Goal: Task Accomplishment & Management: Manage account settings

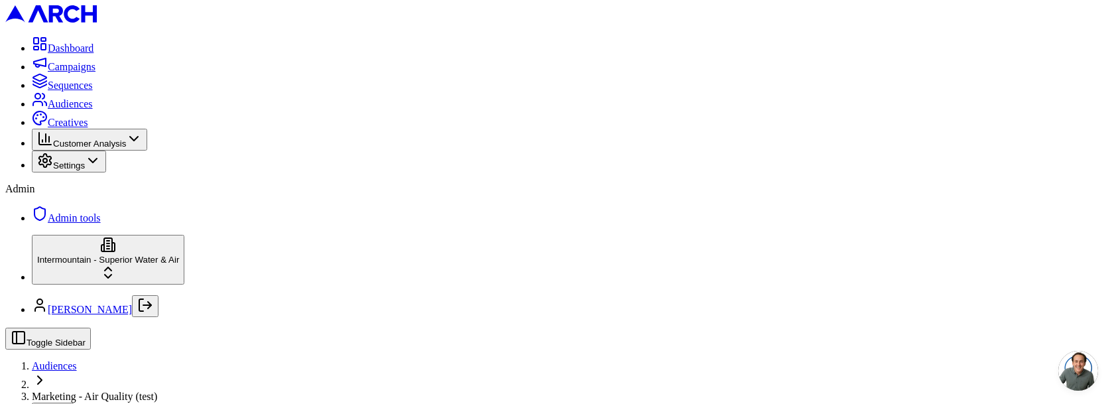
click at [77, 360] on span "Audiences" at bounding box center [54, 365] width 45 height 11
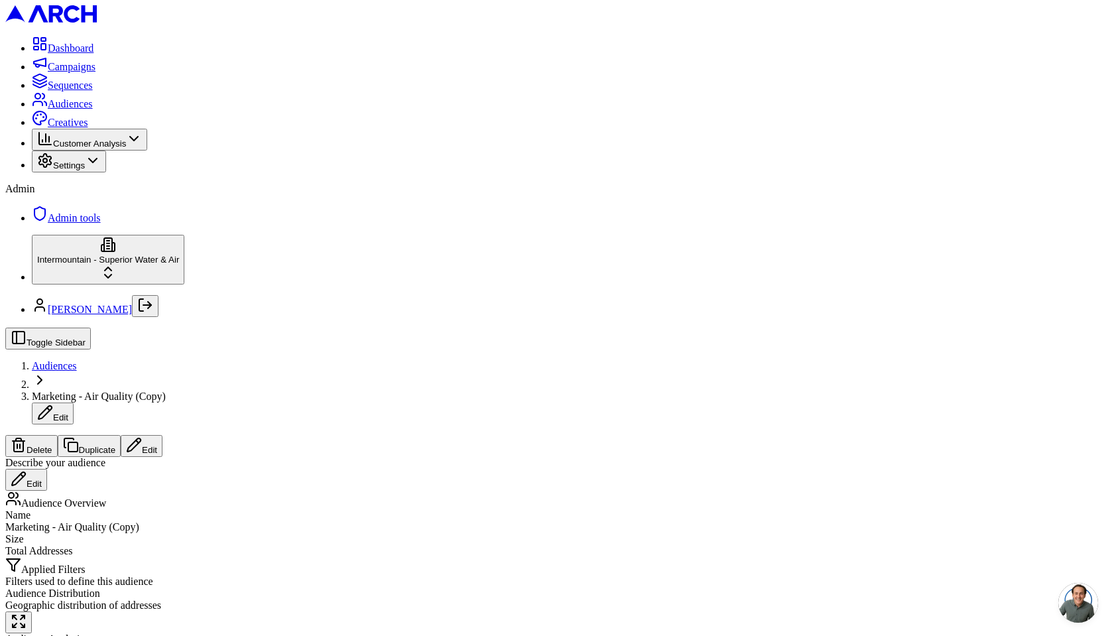
click at [162, 435] on button "Edit" at bounding box center [142, 446] width 42 height 22
